Goal: Complete application form

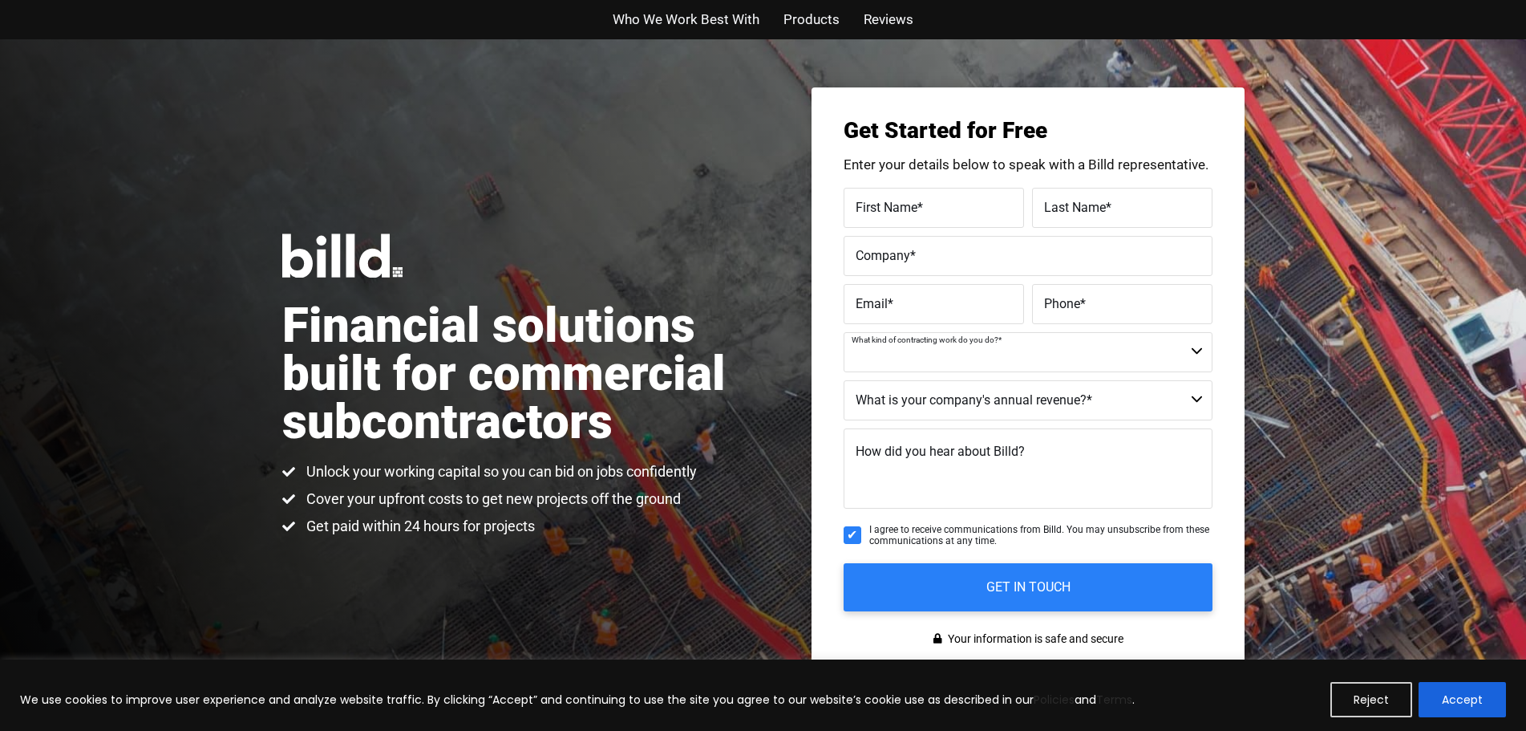
click at [1109, 352] on select "Commercial Commercial and Residential Residential Not a Contractor" at bounding box center [1028, 352] width 369 height 40
click at [1064, 410] on select "$40M + $25M - $40M $8M - $25M $4M - $8M $2M - $4M $1M - $2M Less than $1M" at bounding box center [1028, 400] width 369 height 40
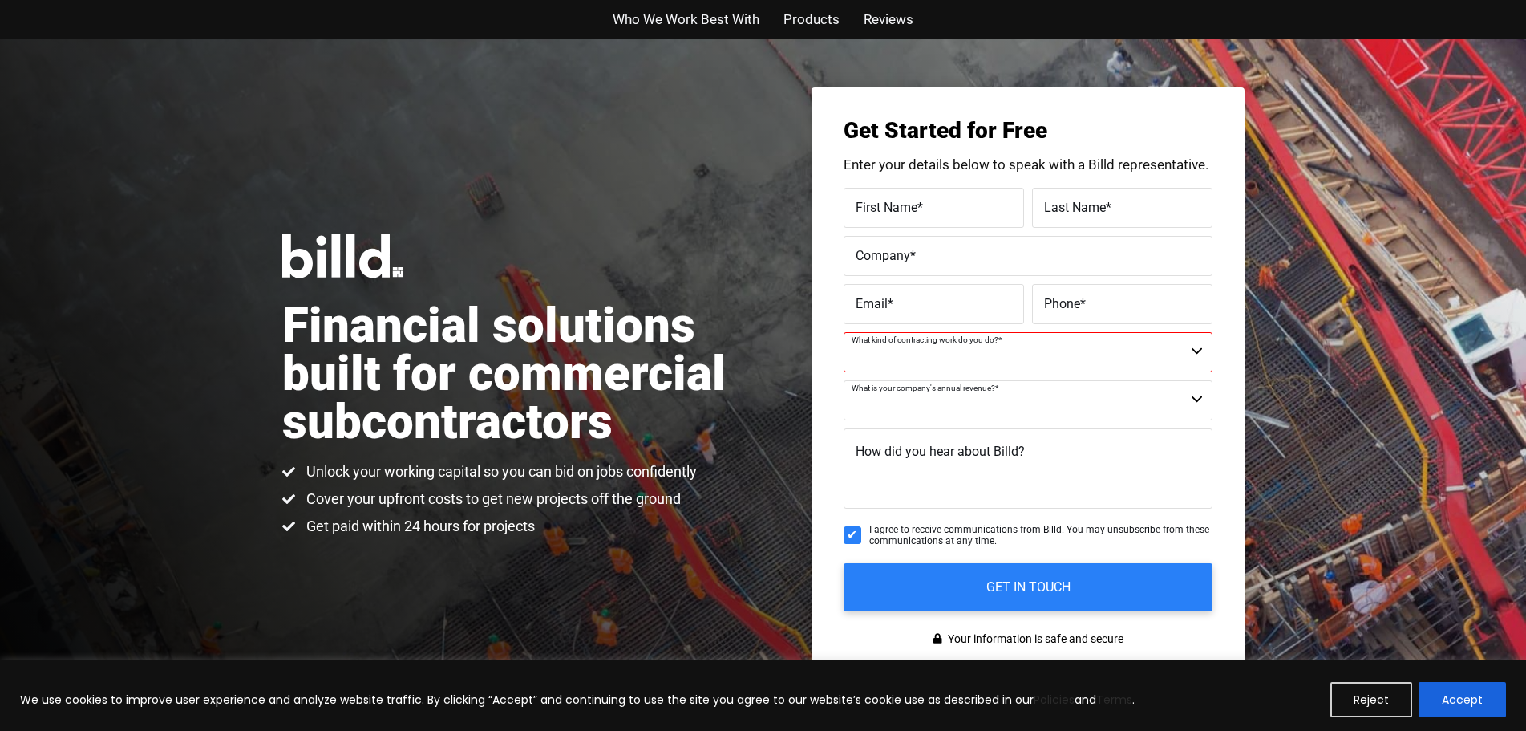
click at [1064, 410] on select "$40M + $25M - $40M $8M - $25M $4M - $8M $2M - $4M $1M - $2M Less than $1M" at bounding box center [1028, 400] width 369 height 40
click at [916, 391] on select "$40M + $25M - $40M $8M - $25M $4M - $8M $2M - $4M $1M - $2M Less than $1M" at bounding box center [1028, 400] width 369 height 40
click at [1339, 693] on button "Reject" at bounding box center [1372, 699] width 82 height 35
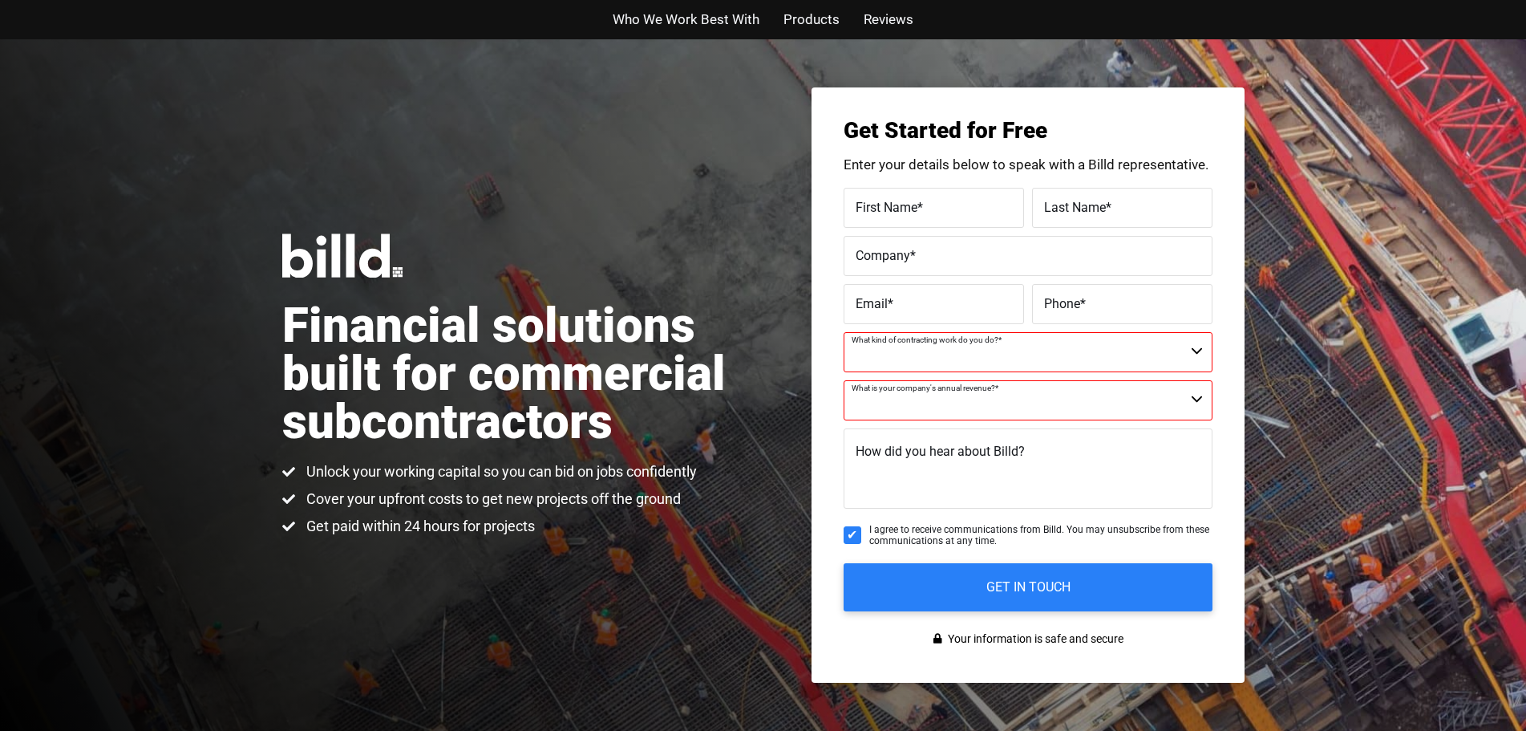
click at [936, 303] on label "Email *" at bounding box center [934, 303] width 156 height 23
click at [936, 303] on input "Email *" at bounding box center [934, 304] width 180 height 40
click at [1081, 302] on span "*" at bounding box center [1083, 302] width 6 height 15
click at [1081, 302] on input "Phone *" at bounding box center [1122, 304] width 180 height 40
click at [1077, 258] on label "Company *" at bounding box center [1028, 255] width 345 height 23
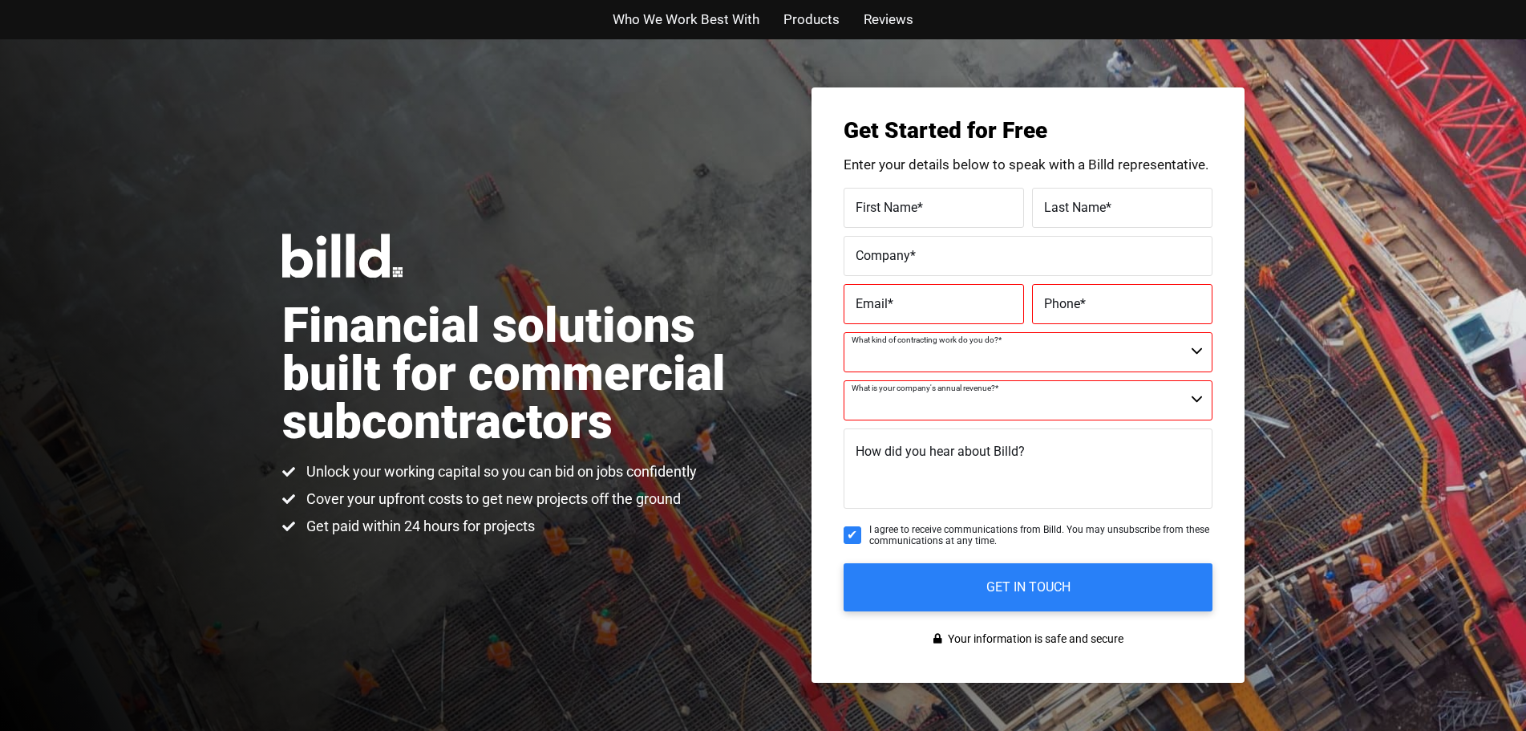
click at [1077, 258] on input "Company *" at bounding box center [1028, 256] width 369 height 40
click at [919, 206] on span "*" at bounding box center [921, 206] width 6 height 15
click at [919, 206] on input "First Name *" at bounding box center [934, 208] width 180 height 40
click at [1081, 205] on span "Last Name" at bounding box center [1075, 206] width 62 height 15
click at [1081, 205] on input "Last Name *" at bounding box center [1122, 208] width 180 height 40
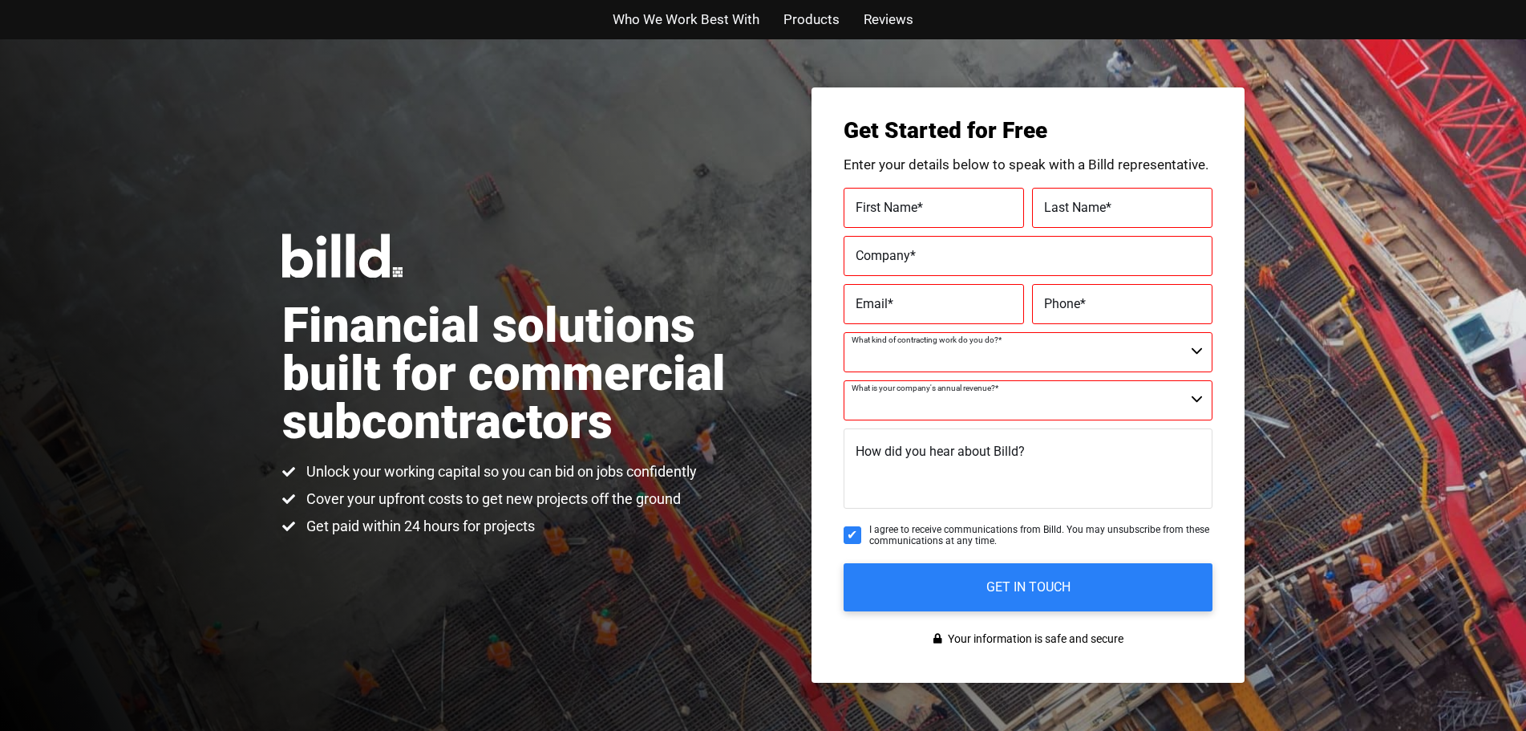
click at [962, 209] on label "First Name *" at bounding box center [934, 207] width 156 height 23
click at [962, 209] on input "First Name *" at bounding box center [934, 208] width 180 height 40
click at [1090, 478] on textarea "How did you hear about Billd?" at bounding box center [1028, 468] width 369 height 80
